Goal: Find specific page/section: Find specific page/section

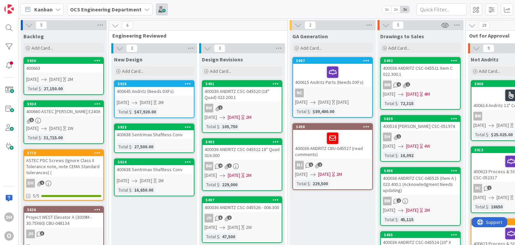
scroll to position [0, 119]
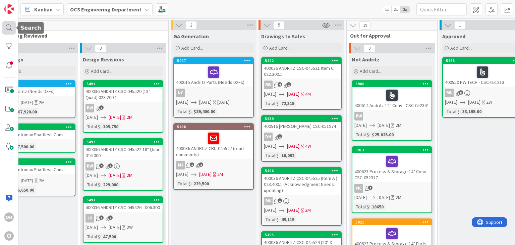
click at [2, 28] on div at bounding box center [8, 27] width 13 height 13
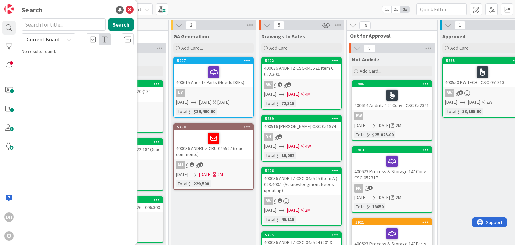
click at [42, 23] on input "text" at bounding box center [64, 24] width 84 height 12
type input "30188"
click at [132, 44] on div at bounding box center [128, 39] width 12 height 12
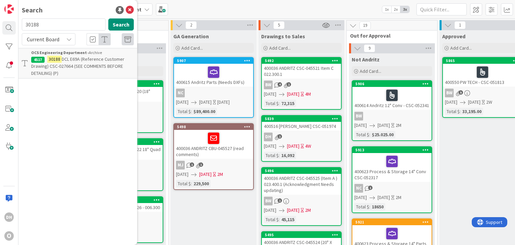
click at [77, 61] on span "DCL E69A (Reference Customer Drawing) CSC-027664 (SEE COMMENTS BEFORE DETAILING…" at bounding box center [77, 66] width 93 height 20
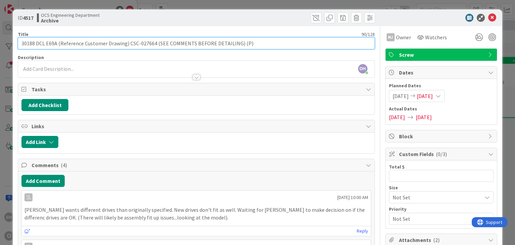
drag, startPoint x: 153, startPoint y: 41, endPoint x: 127, endPoint y: 45, distance: 26.1
click at [127, 45] on input "30188 DCL E69A (Reference Customer Drawing) CSC-027664 (SEE COMMENTS BEFORE DET…" at bounding box center [196, 43] width 357 height 12
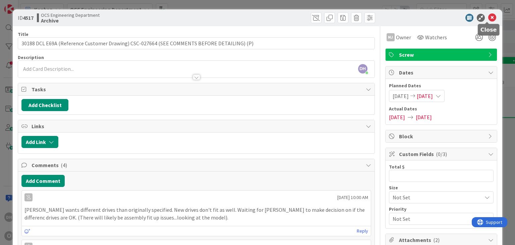
click at [490, 17] on icon at bounding box center [492, 18] width 8 height 8
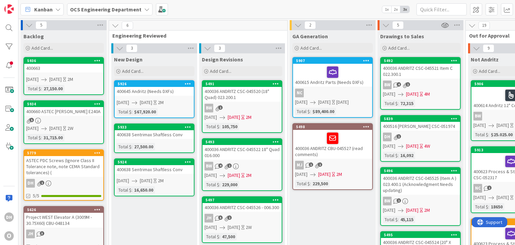
click at [44, 68] on div "400663" at bounding box center [63, 68] width 79 height 9
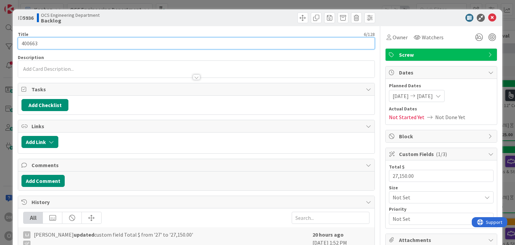
click at [61, 38] on input "400663" at bounding box center [196, 43] width 357 height 12
click at [68, 44] on input "400663" at bounding box center [196, 43] width 357 height 12
type input "400663 [PERSON_NAME] Grain CSC-"
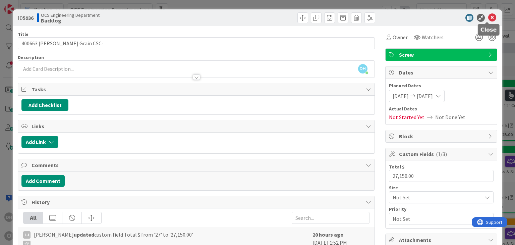
click at [488, 15] on icon at bounding box center [492, 18] width 8 height 8
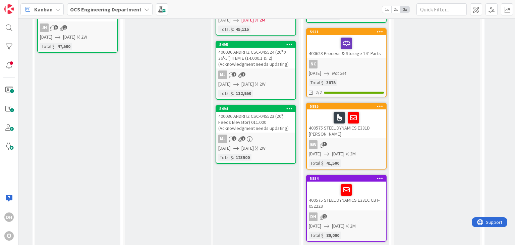
scroll to position [22, 165]
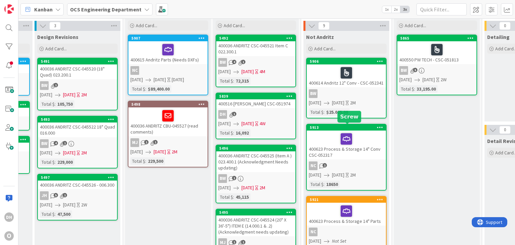
drag, startPoint x: 341, startPoint y: 125, endPoint x: 282, endPoint y: 127, distance: 59.1
drag, startPoint x: 279, startPoint y: 127, endPoint x: 180, endPoint y: 134, distance: 98.9
drag, startPoint x: 190, startPoint y: 139, endPoint x: 137, endPoint y: 154, distance: 55.1
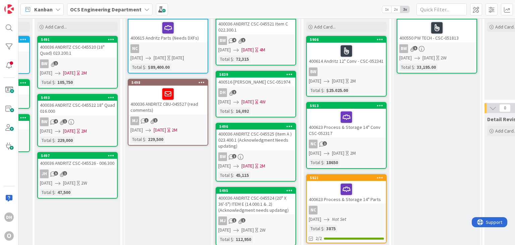
scroll to position [56, 165]
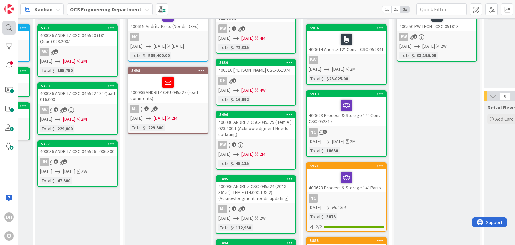
click at [5, 32] on div at bounding box center [8, 27] width 13 height 13
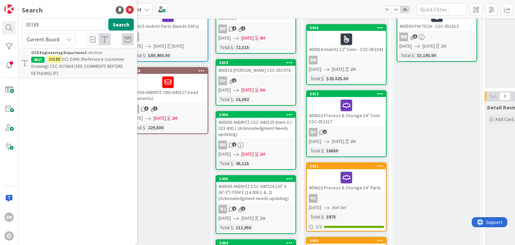
click at [43, 28] on input "30188" at bounding box center [64, 24] width 84 height 12
drag, startPoint x: 47, startPoint y: 26, endPoint x: -5, endPoint y: 26, distance: 52.0
click at [0, 26] on html "DH O Search 30188 Search Current Board OCS Engineering Department › Archive 451…" at bounding box center [257, 122] width 515 height 245
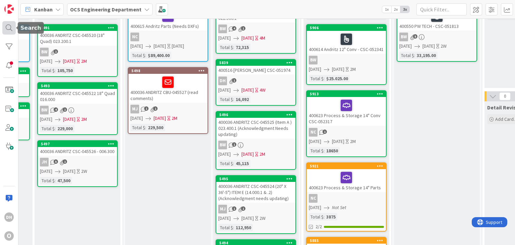
click at [12, 24] on div at bounding box center [8, 27] width 13 height 13
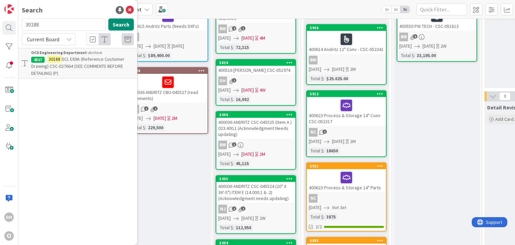
click at [52, 28] on input "30188" at bounding box center [64, 24] width 84 height 12
type input "052341"
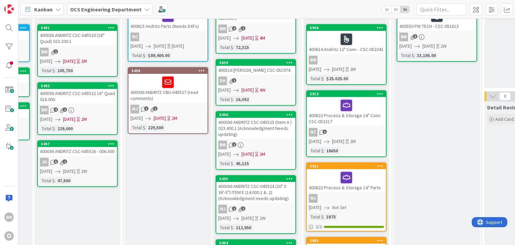
scroll to position [0, 165]
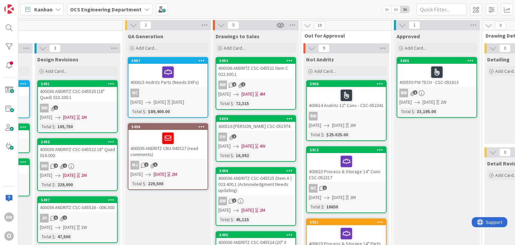
click at [376, 113] on div "BW" at bounding box center [346, 116] width 79 height 9
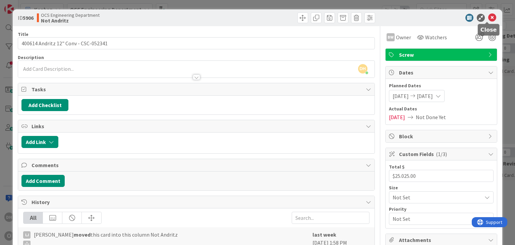
click at [488, 18] on icon at bounding box center [492, 18] width 8 height 8
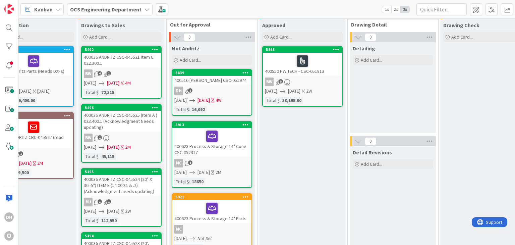
scroll to position [0, 299]
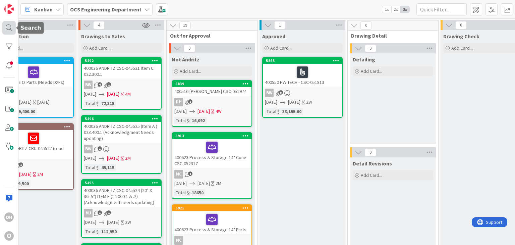
click at [14, 27] on div at bounding box center [8, 27] width 13 height 13
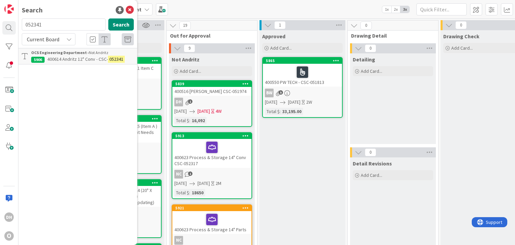
click at [52, 24] on input "052341" at bounding box center [64, 24] width 84 height 12
click at [129, 7] on icon at bounding box center [130, 10] width 8 height 8
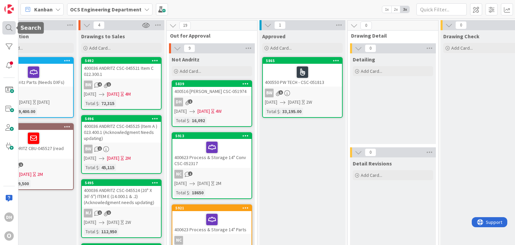
click at [9, 26] on div at bounding box center [8, 27] width 13 height 13
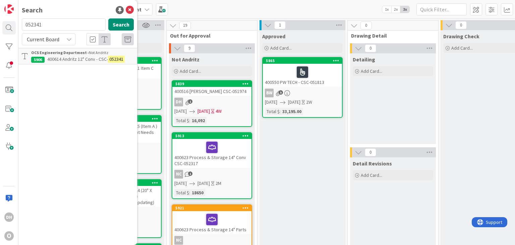
click at [68, 23] on input "052341" at bounding box center [64, 24] width 84 height 12
type input "045521"
click at [129, 6] on icon at bounding box center [130, 10] width 8 height 8
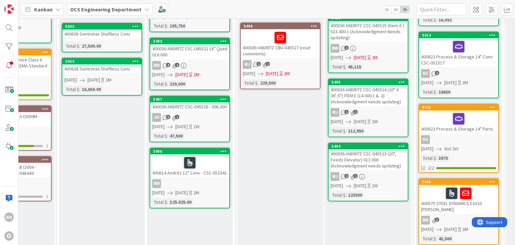
scroll to position [34, 52]
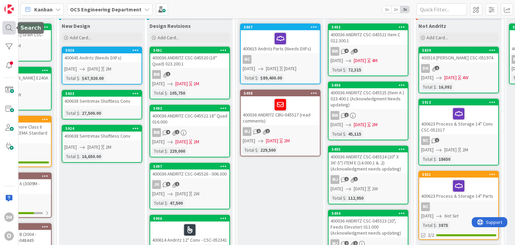
click at [7, 26] on div at bounding box center [8, 27] width 13 height 13
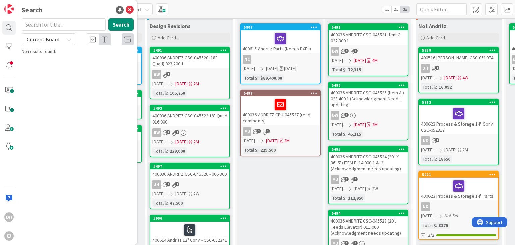
click at [42, 20] on input "text" at bounding box center [64, 24] width 84 height 12
type input "023.400"
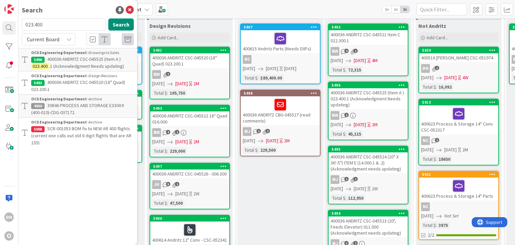
click at [364, 101] on div "400036 ANDRITZ CSC-045525 (Item A ) 023.400.1 (Acknowledgment Needs updating)" at bounding box center [368, 98] width 79 height 21
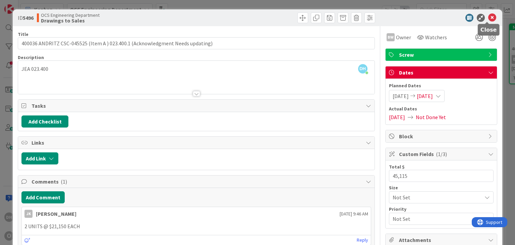
click at [489, 18] on icon at bounding box center [492, 18] width 8 height 8
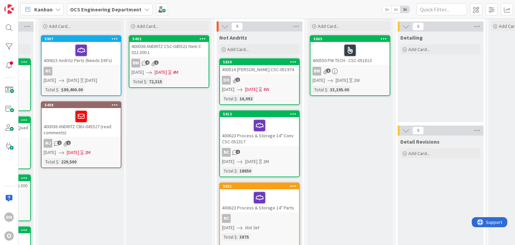
scroll to position [0, 251]
